Goal: Navigation & Orientation: Find specific page/section

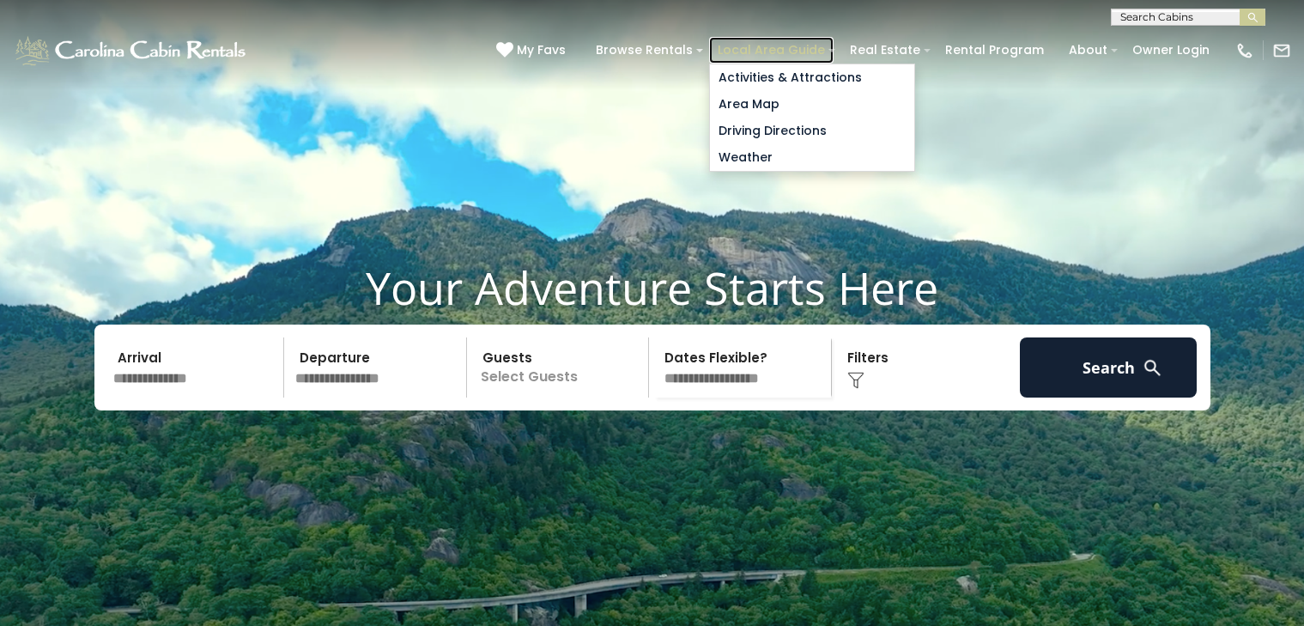
click at [738, 43] on link "Local Area Guide" at bounding box center [771, 50] width 124 height 27
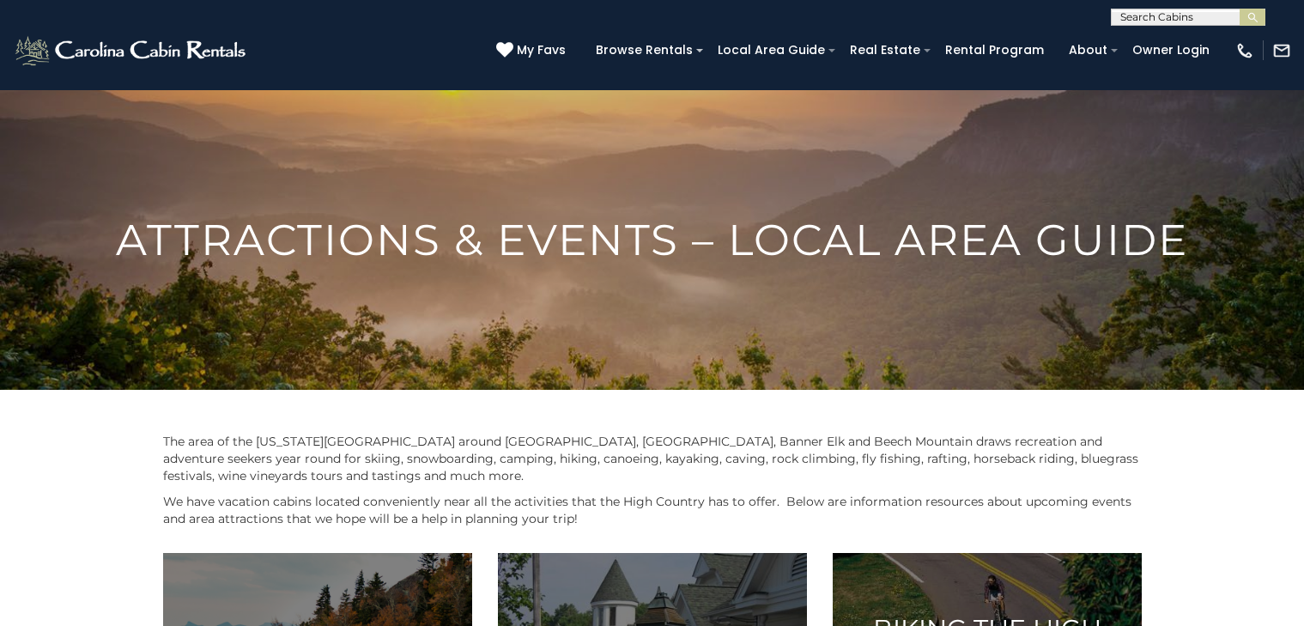
scroll to position [1, 0]
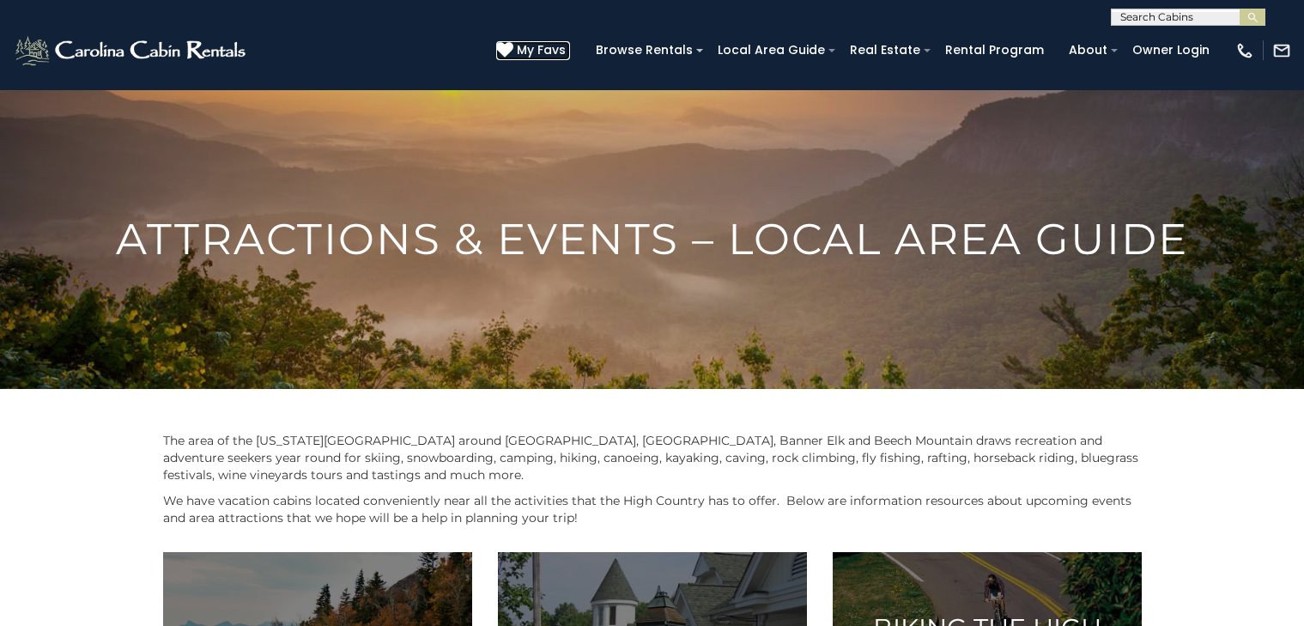
click at [504, 44] on icon at bounding box center [504, 49] width 17 height 17
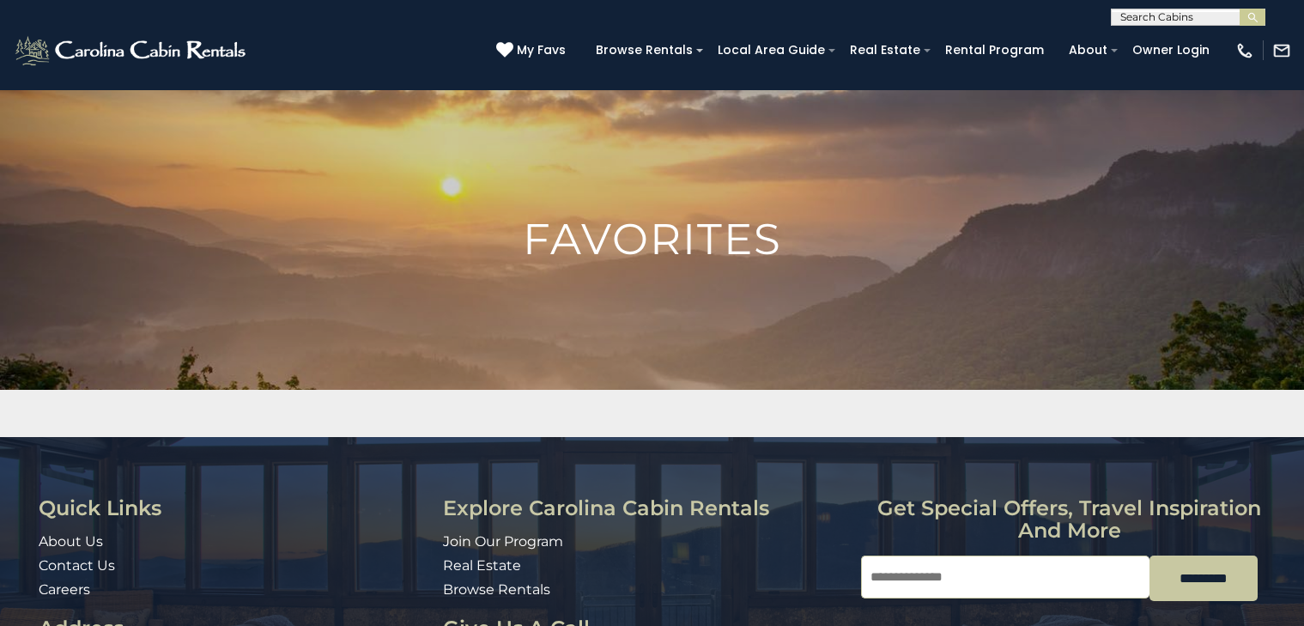
scroll to position [172, 0]
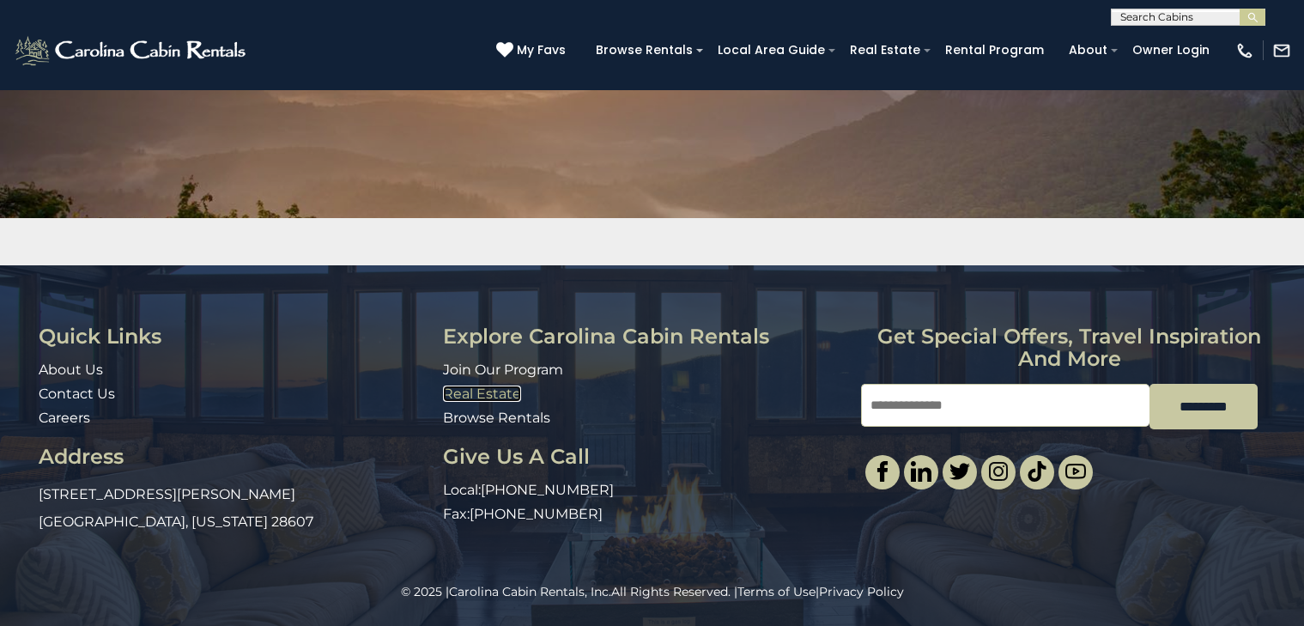
click at [469, 390] on link "Real Estate" at bounding box center [482, 393] width 78 height 16
